Goal: Find specific page/section: Find specific page/section

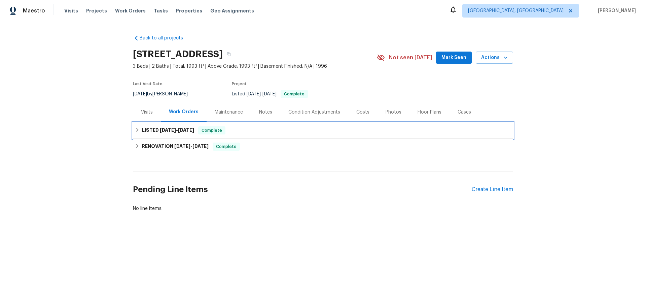
click at [139, 129] on icon at bounding box center [137, 129] width 5 height 5
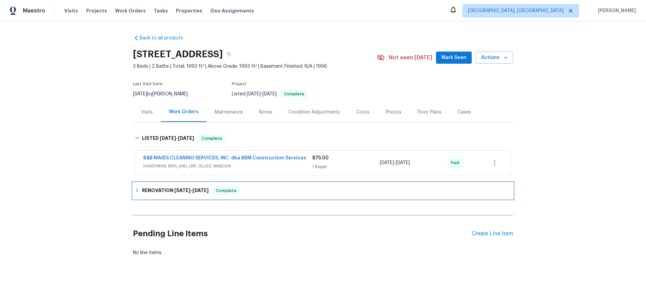
click at [136, 189] on icon at bounding box center [137, 189] width 5 height 5
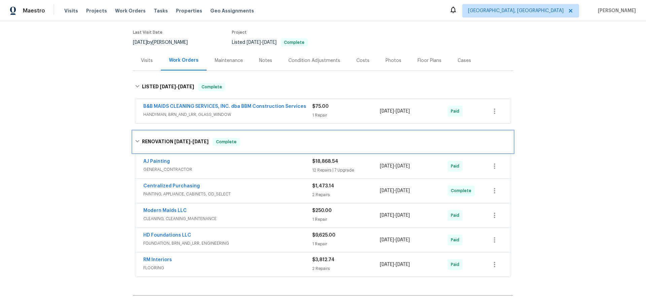
scroll to position [52, 0]
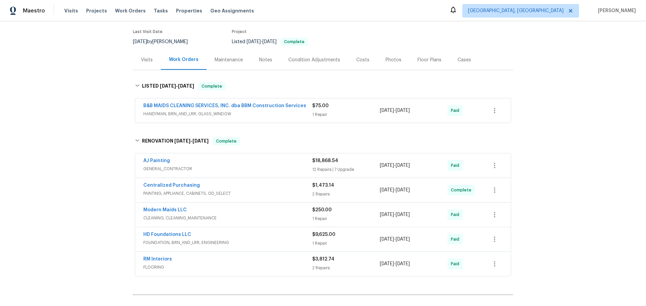
click at [261, 237] on div "HD Foundations LLC" at bounding box center [227, 235] width 169 height 8
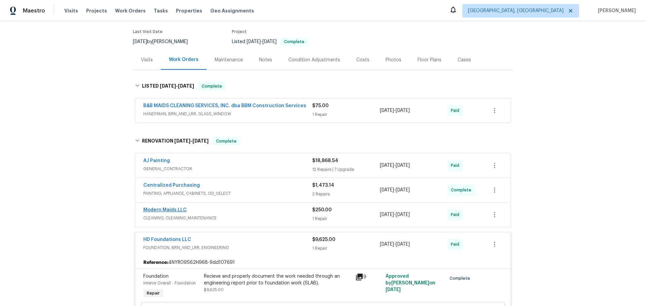
scroll to position [118, 0]
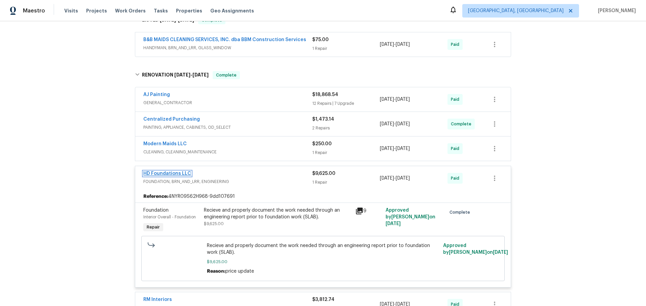
click at [171, 171] on link "HD Foundations LLC" at bounding box center [167, 173] width 48 height 5
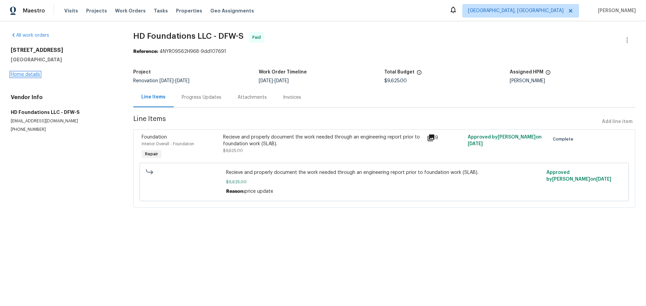
click at [32, 76] on link "Home details" at bounding box center [25, 74] width 29 height 5
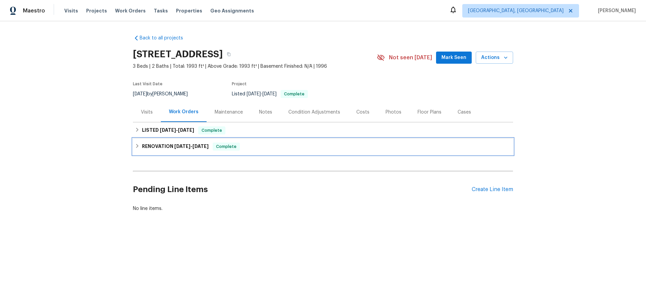
click at [138, 144] on icon at bounding box center [137, 145] width 5 height 5
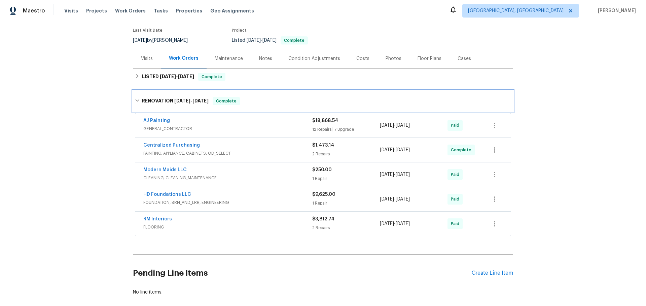
scroll to position [54, 0]
